Goal: Task Accomplishment & Management: Manage account settings

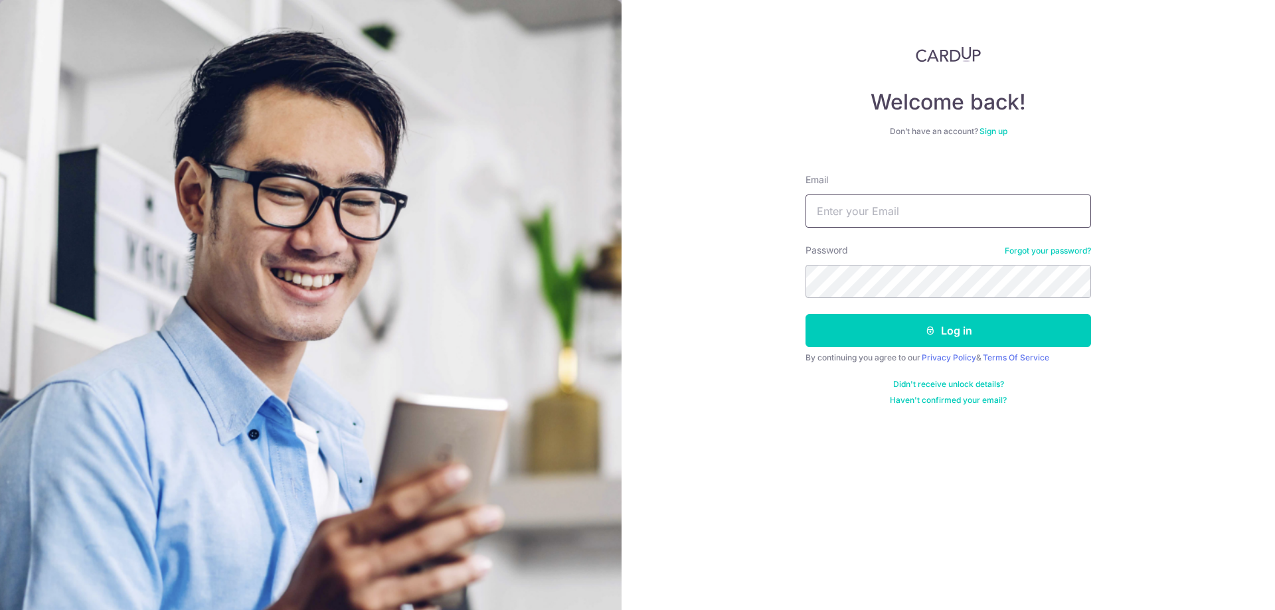
click at [949, 200] on input "Email" at bounding box center [947, 211] width 285 height 33
type input "esmond85@hotmail.com"
click at [805, 314] on button "Log in" at bounding box center [947, 330] width 285 height 33
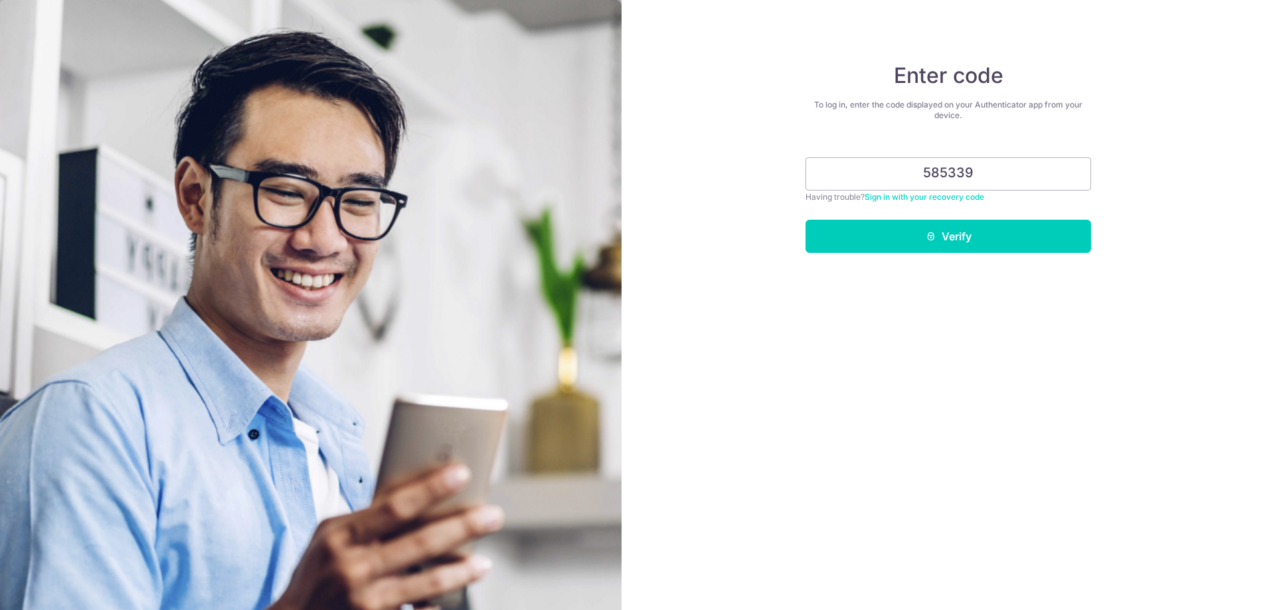
type input "585339"
click at [805, 220] on button "Verify" at bounding box center [947, 236] width 285 height 33
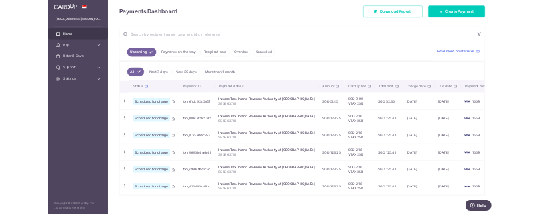
scroll to position [191, 0]
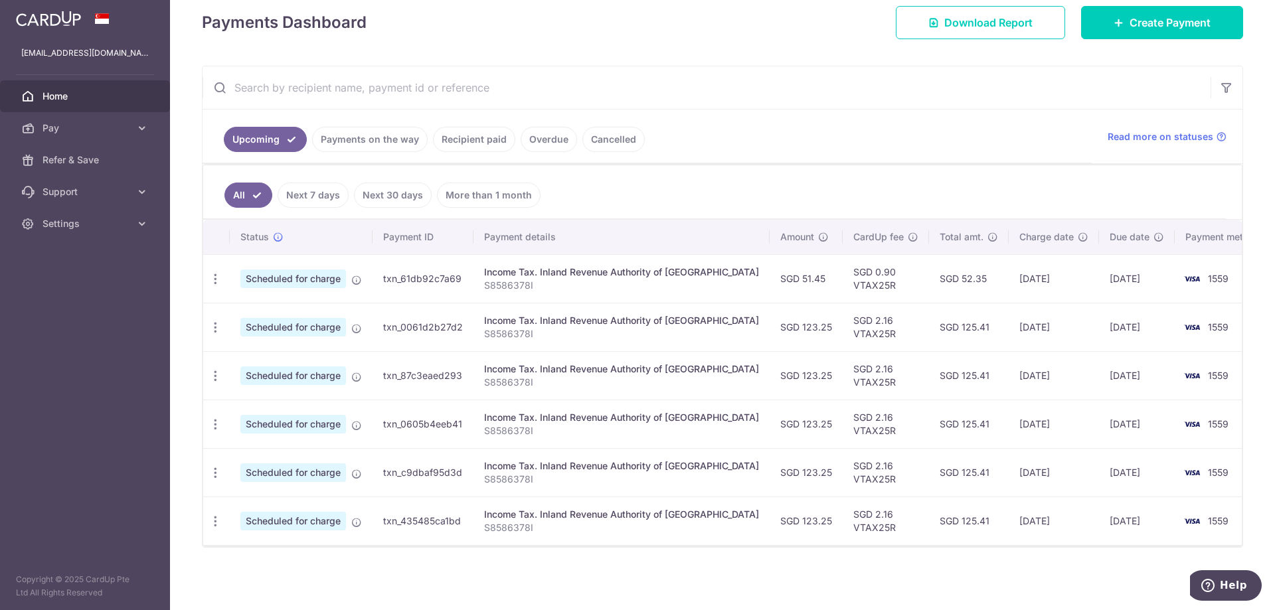
drag, startPoint x: 949, startPoint y: 276, endPoint x: 912, endPoint y: 276, distance: 36.5
click at [929, 276] on td "SGD 52.35" at bounding box center [969, 278] width 80 height 48
click at [739, 203] on ul "All Next 7 days Next 30 days More than 1 month" at bounding box center [714, 192] width 1022 height 54
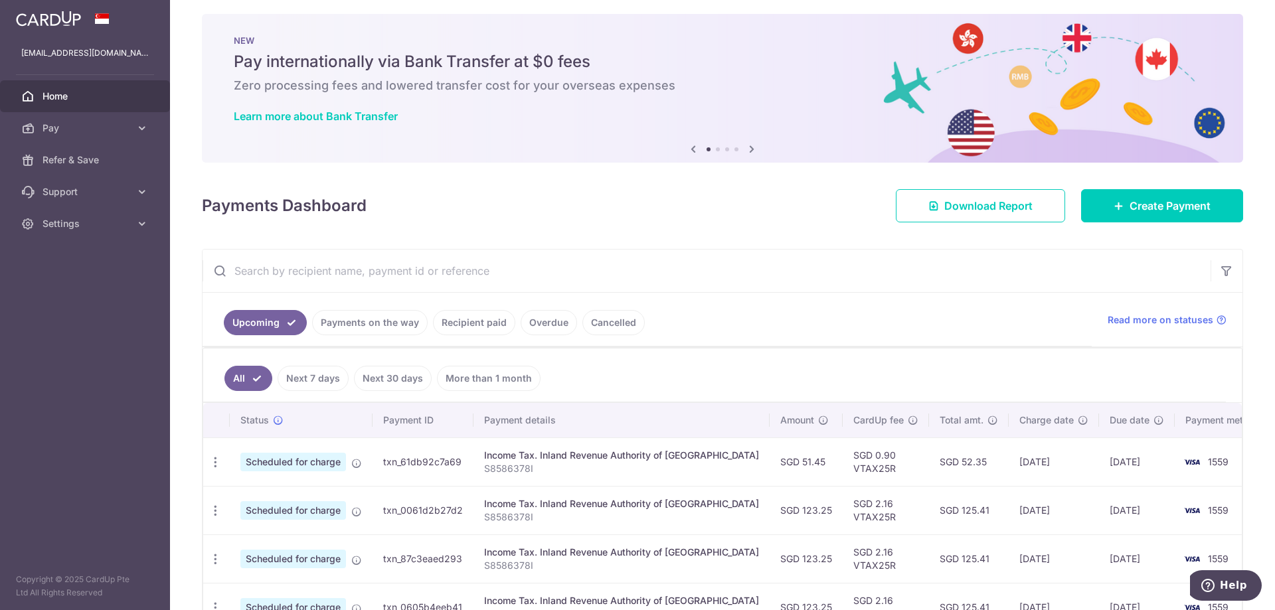
scroll to position [0, 0]
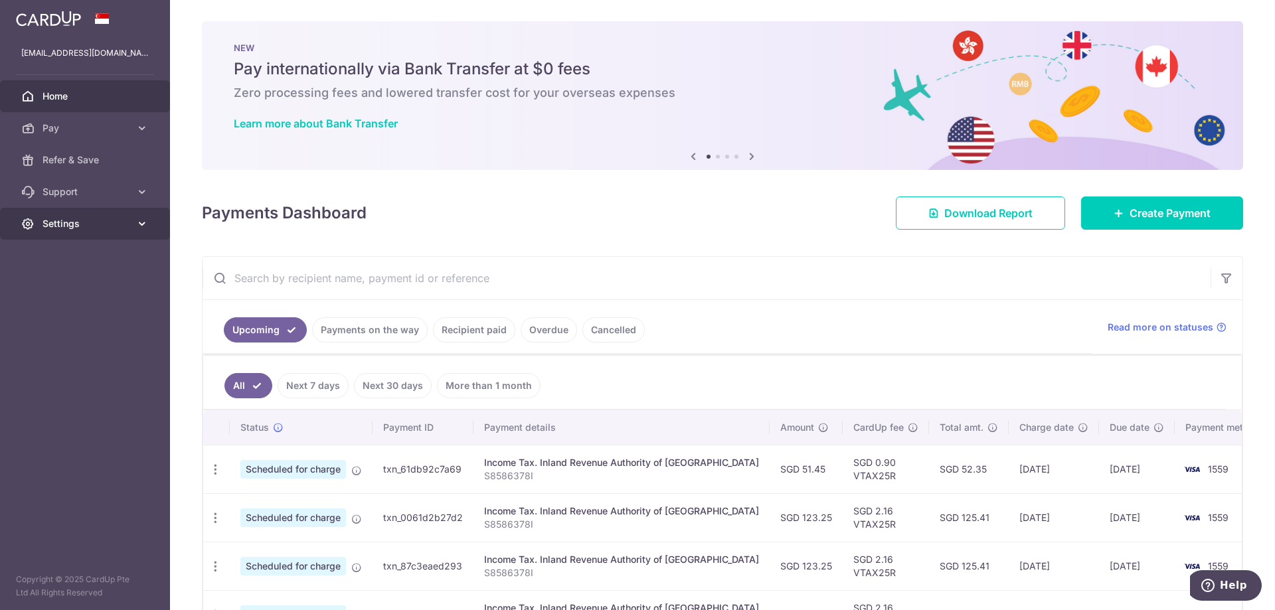
click at [108, 231] on link "Settings" at bounding box center [85, 224] width 170 height 32
click at [70, 304] on ul "Account Logout" at bounding box center [85, 280] width 170 height 80
click at [70, 299] on link "Logout" at bounding box center [85, 288] width 170 height 32
